Goal: Check status: Check status

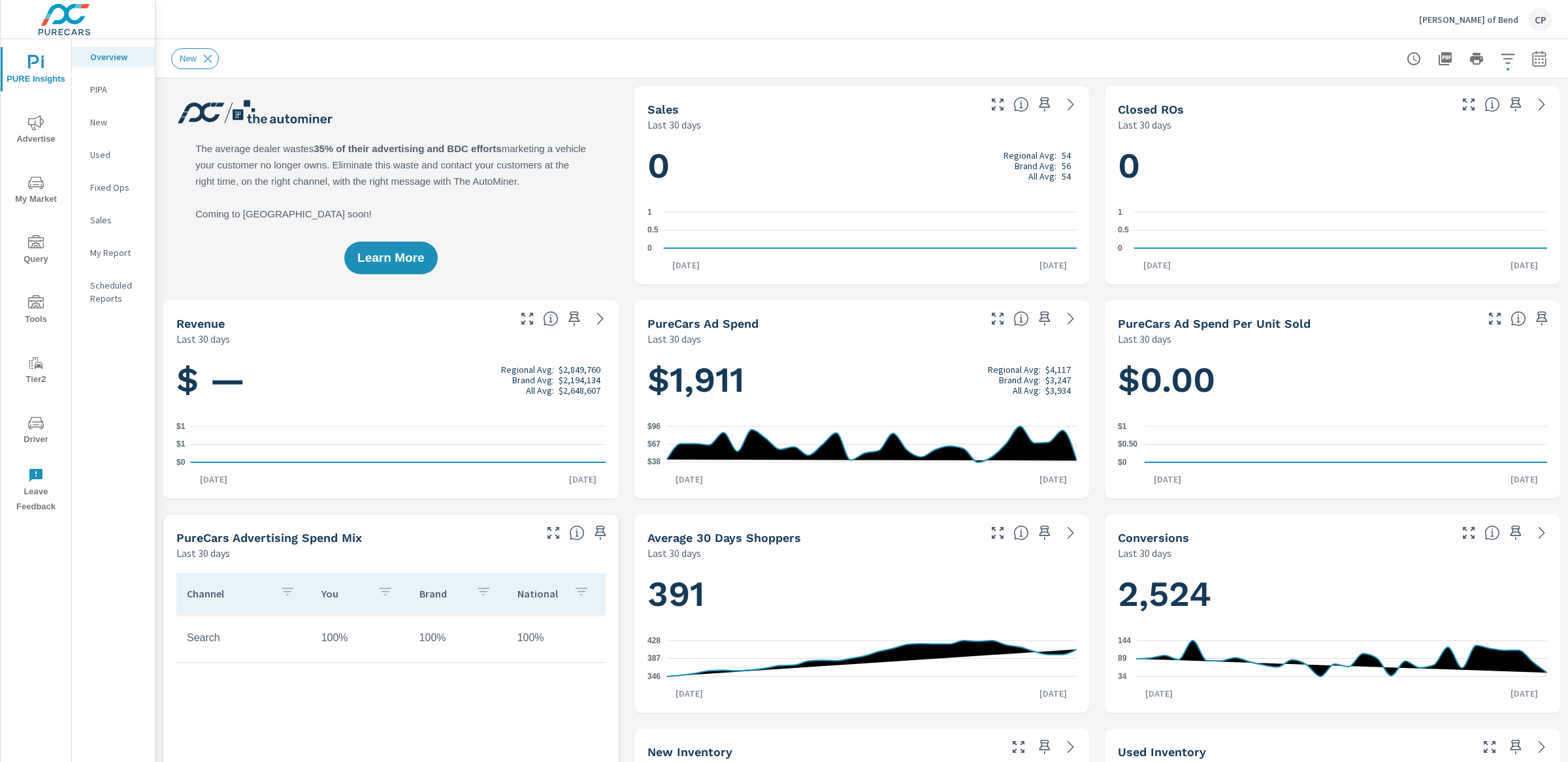
click at [36, 133] on span "Advertise" at bounding box center [35, 130] width 63 height 32
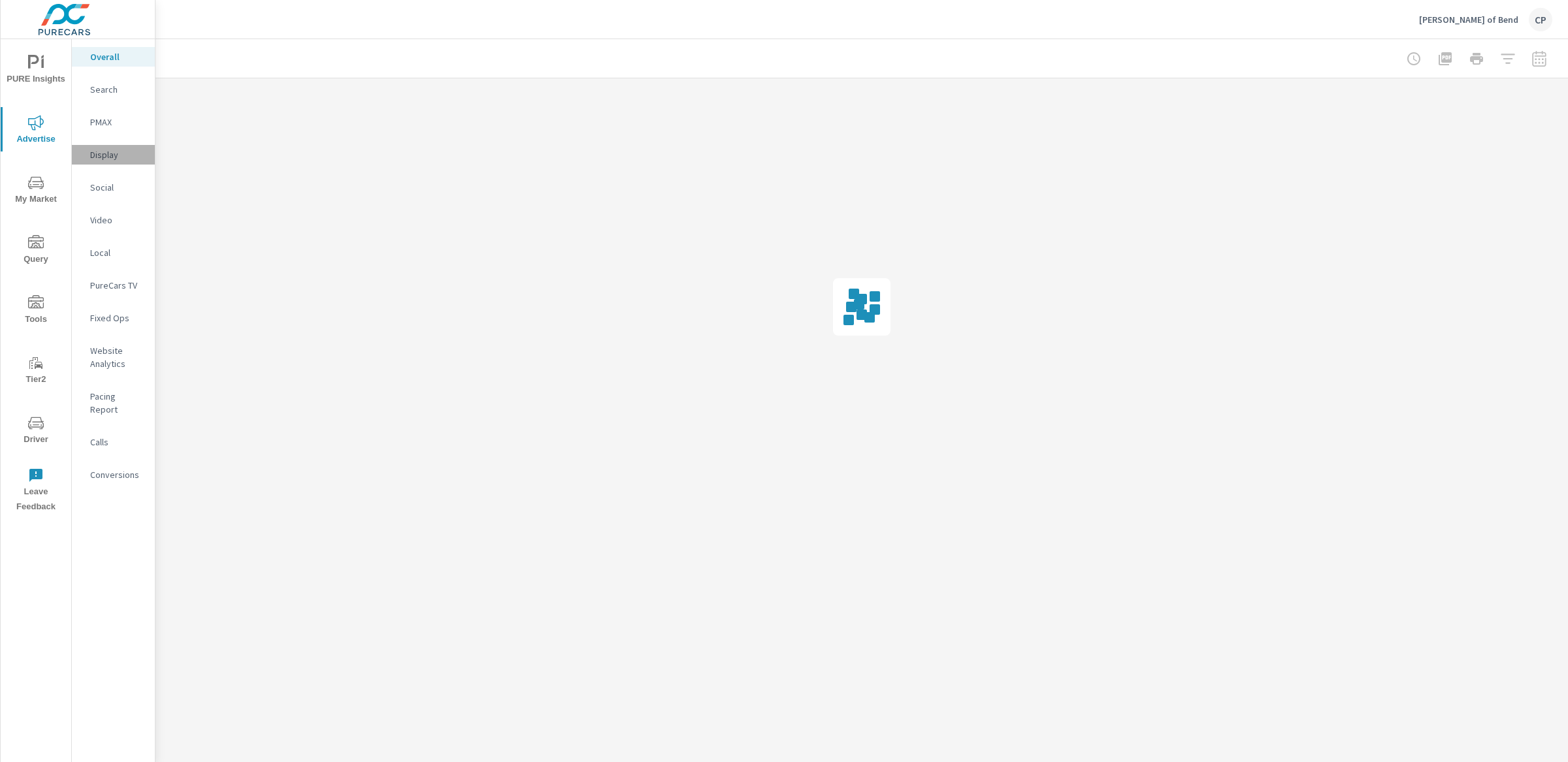
drag, startPoint x: 118, startPoint y: 162, endPoint x: 127, endPoint y: 174, distance: 15.0
click at [118, 164] on nav "Overall Search PMAX Display Social Video Local PureCars TV Fixed Ops Website An…" at bounding box center [113, 270] width 83 height 464
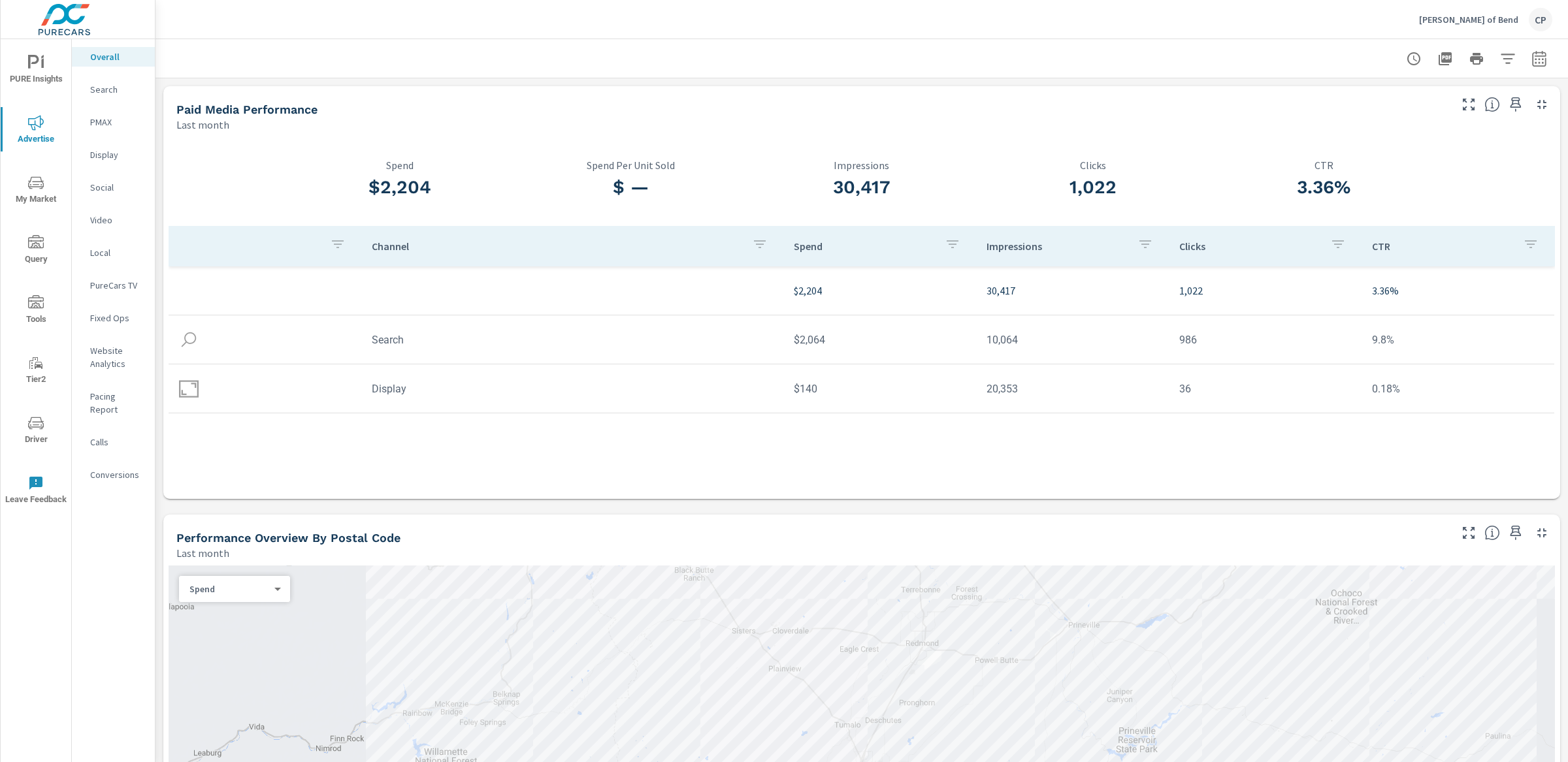
click at [105, 156] on p "Display" at bounding box center [117, 155] width 54 height 13
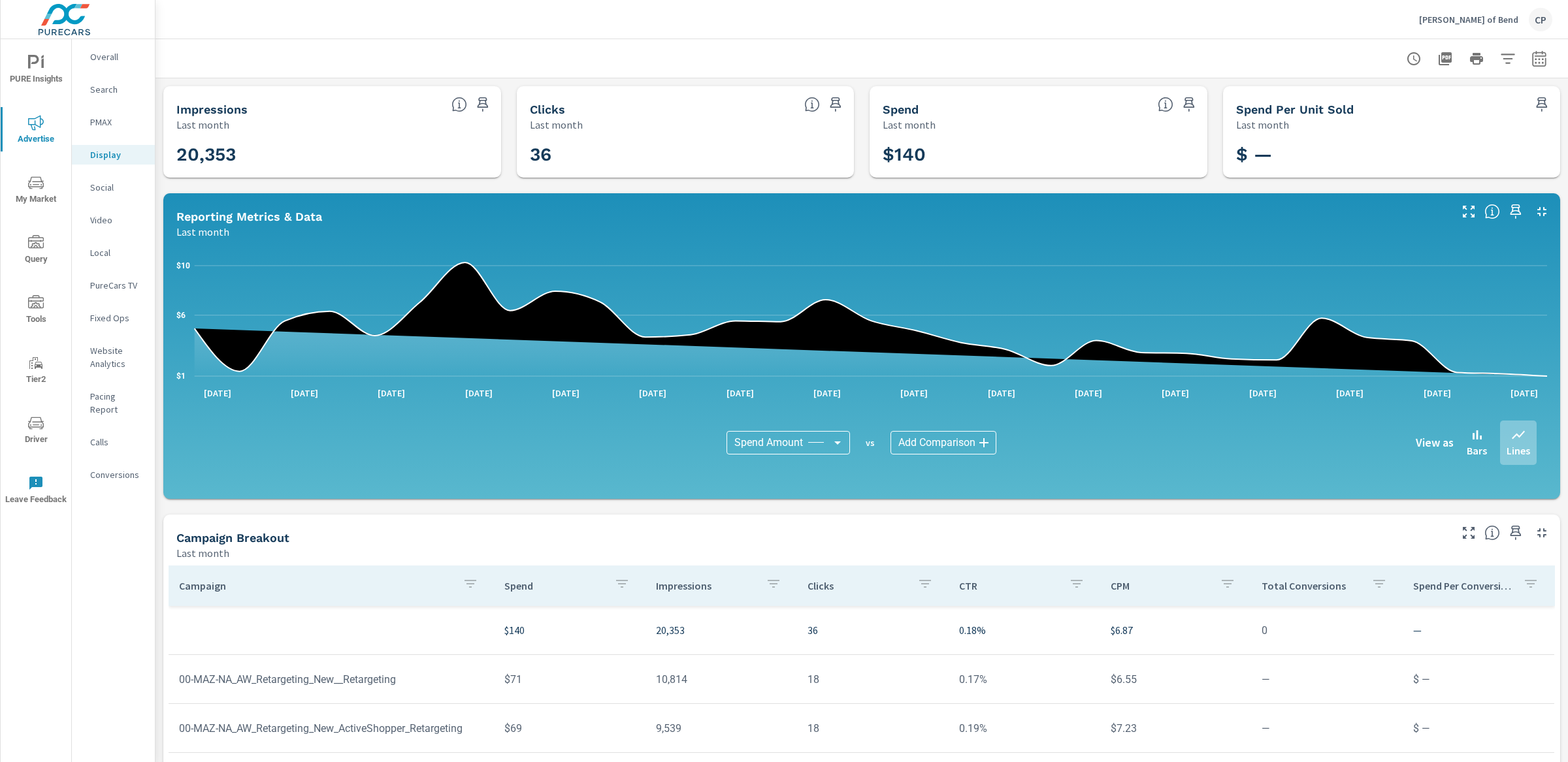
click at [1540, 68] on button "button" at bounding box center [1539, 59] width 26 height 26
select select "Last month"
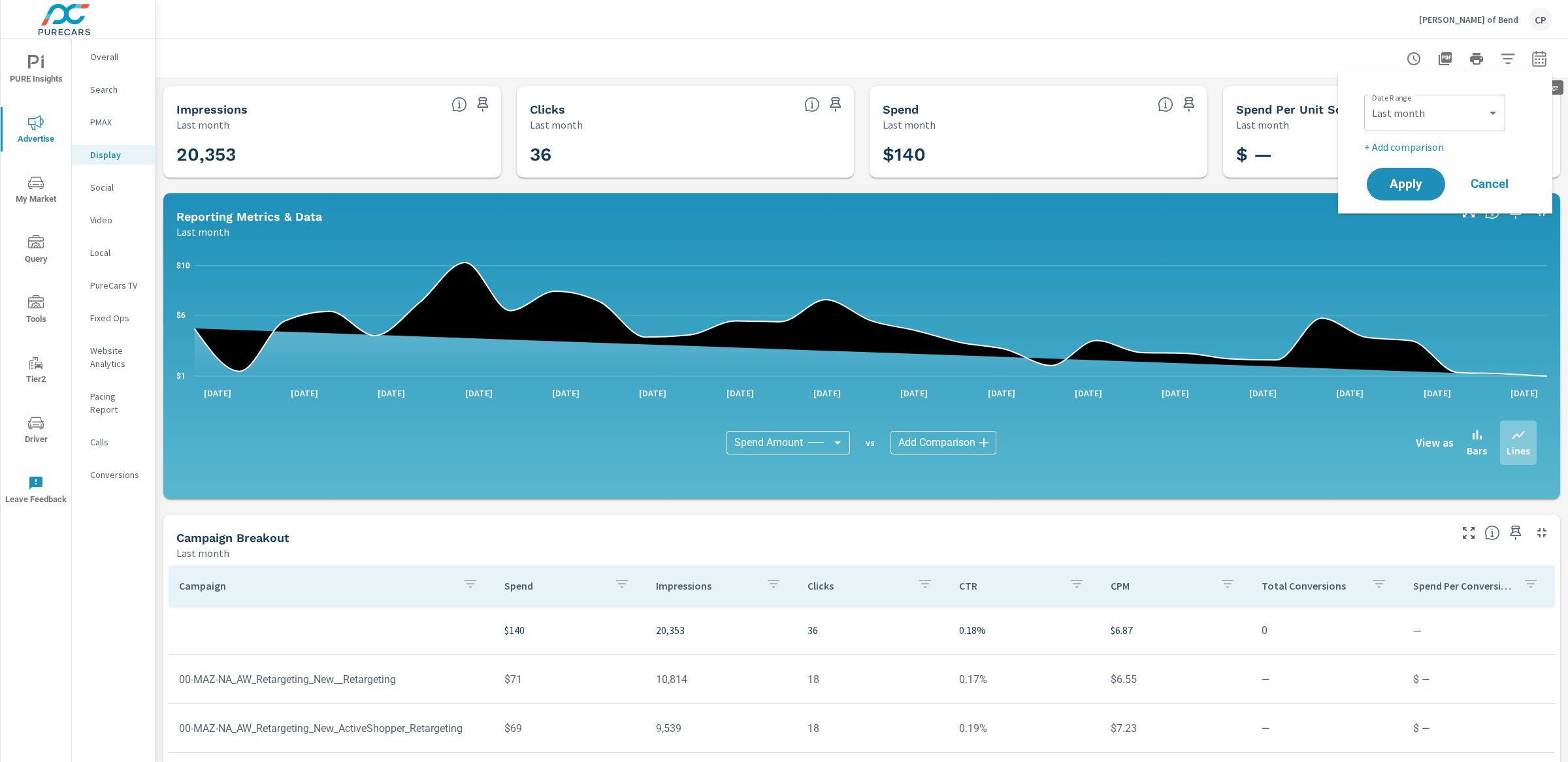
click at [1540, 60] on icon "button" at bounding box center [1539, 59] width 16 height 16
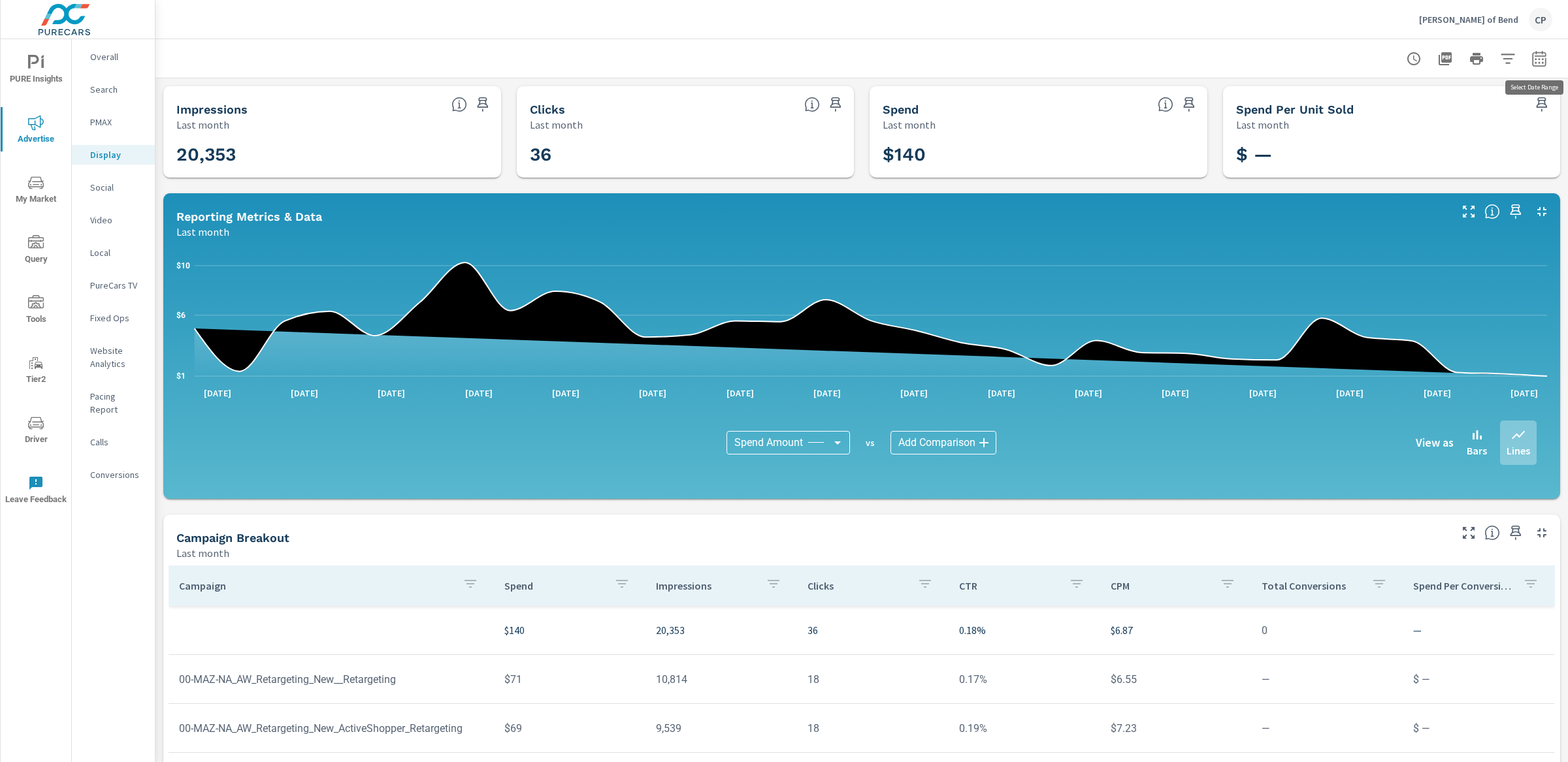
click at [1540, 60] on icon "button" at bounding box center [1539, 59] width 16 height 16
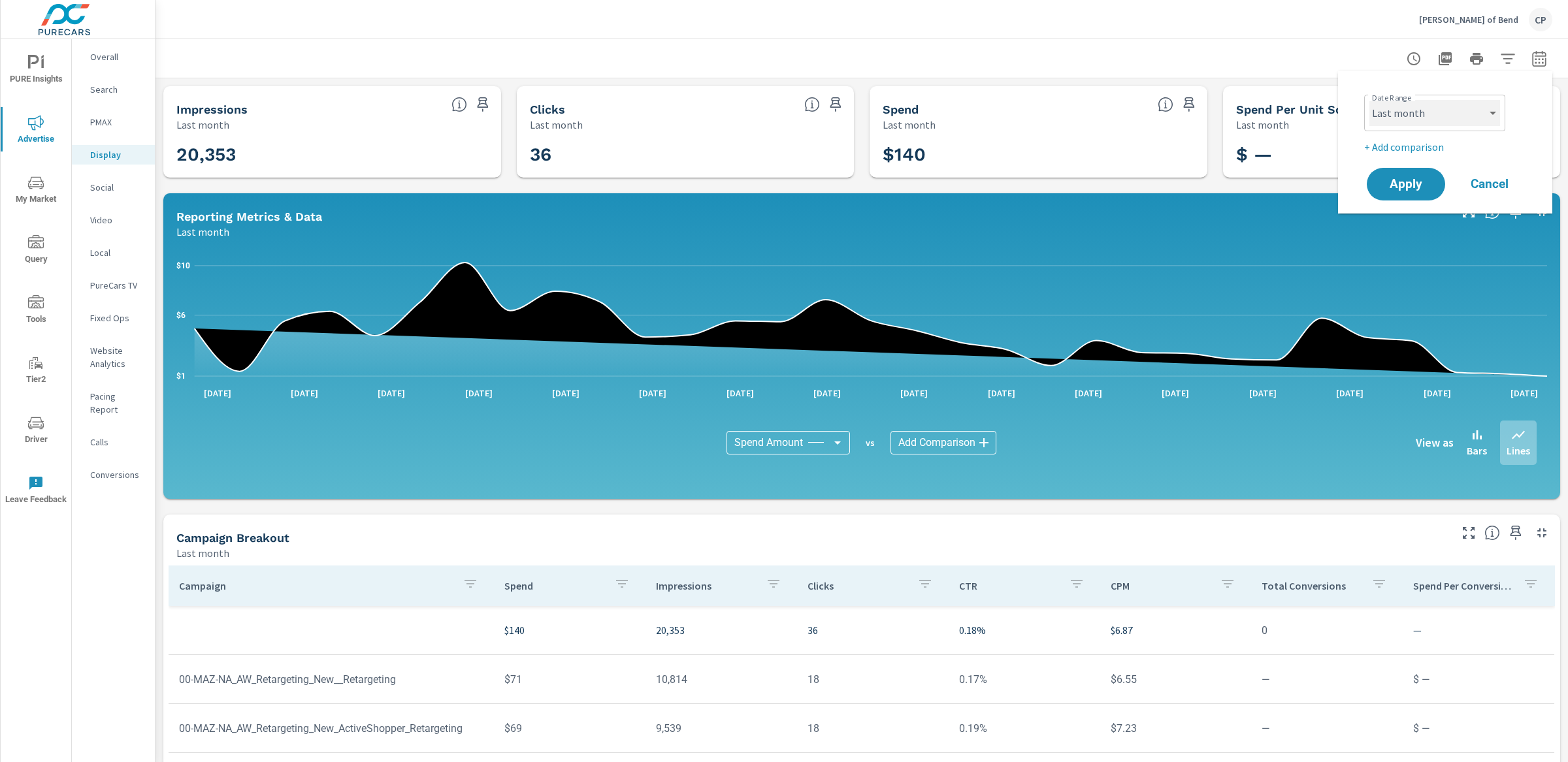
click at [1487, 111] on select "Custom [DATE] Last week Last 7 days Last 14 days Last 30 days Last 45 days Last…" at bounding box center [1434, 113] width 131 height 26
click at [1369, 100] on select "Custom [DATE] Last week Last 7 days Last 14 days Last 30 days Last 45 days Last…" at bounding box center [1434, 113] width 131 height 26
select select "Month to date"
click at [1412, 181] on span "Apply" at bounding box center [1406, 184] width 54 height 12
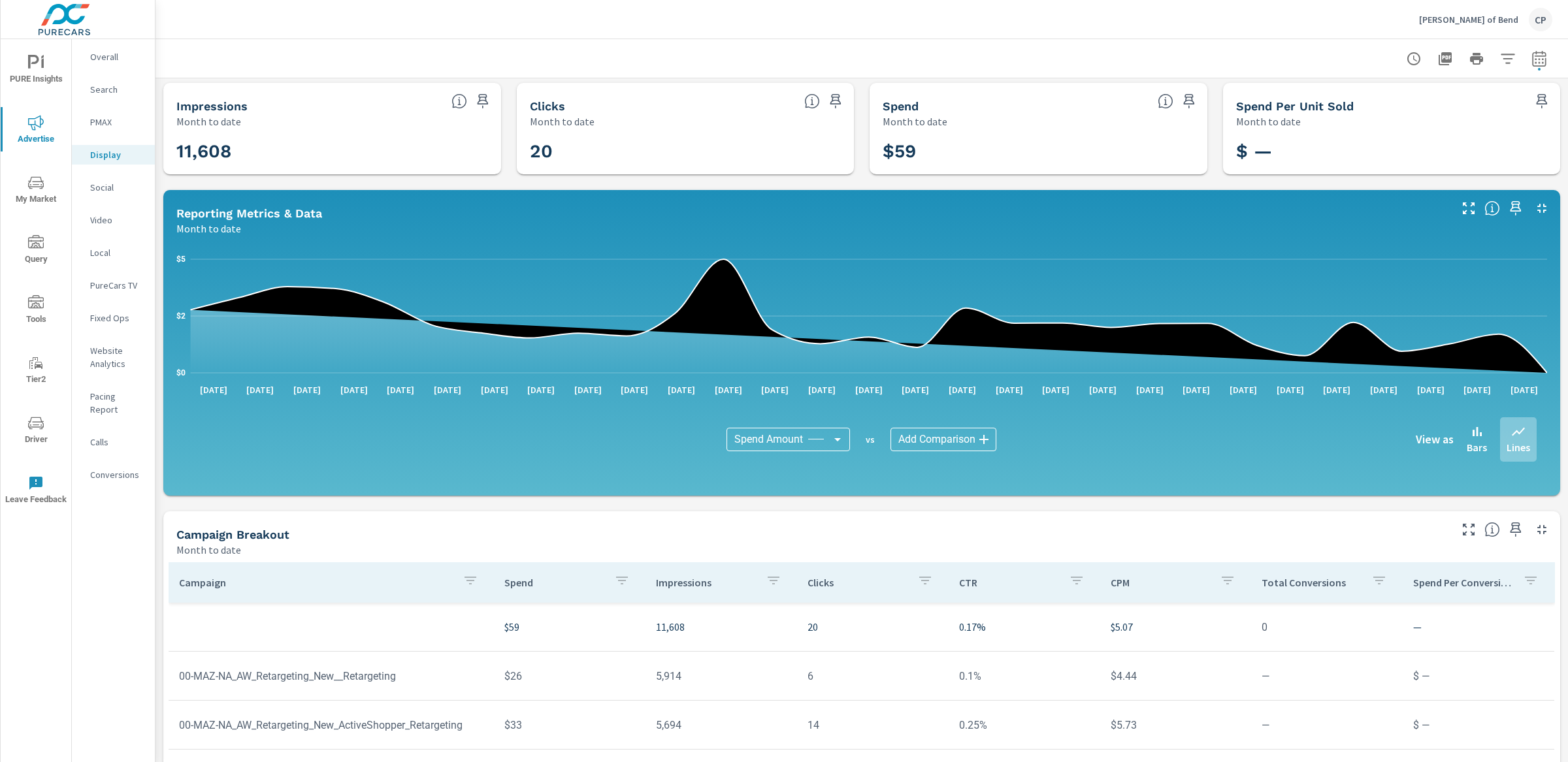
scroll to position [3, 0]
